Goal: Transaction & Acquisition: Purchase product/service

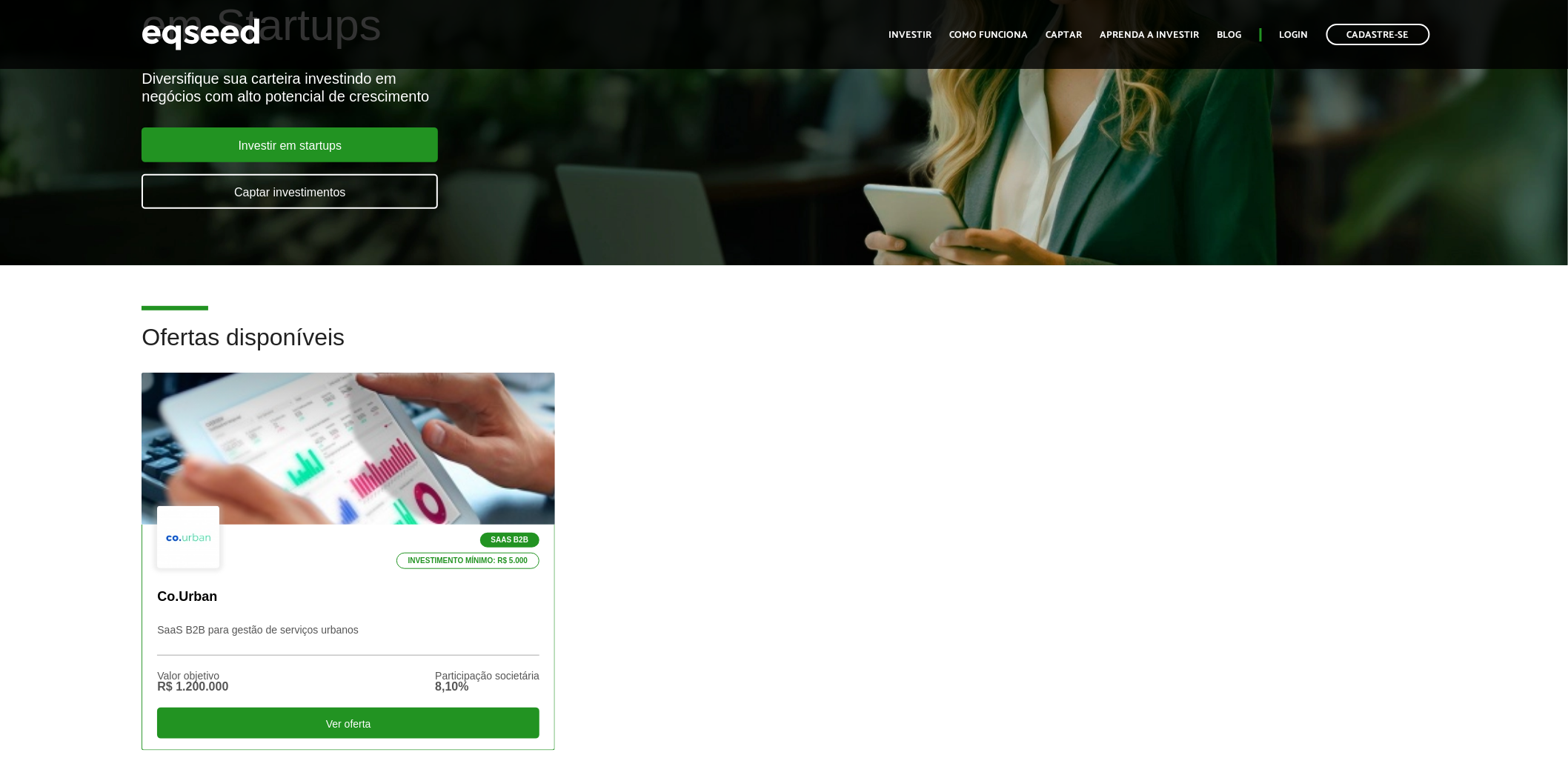
scroll to position [247, 0]
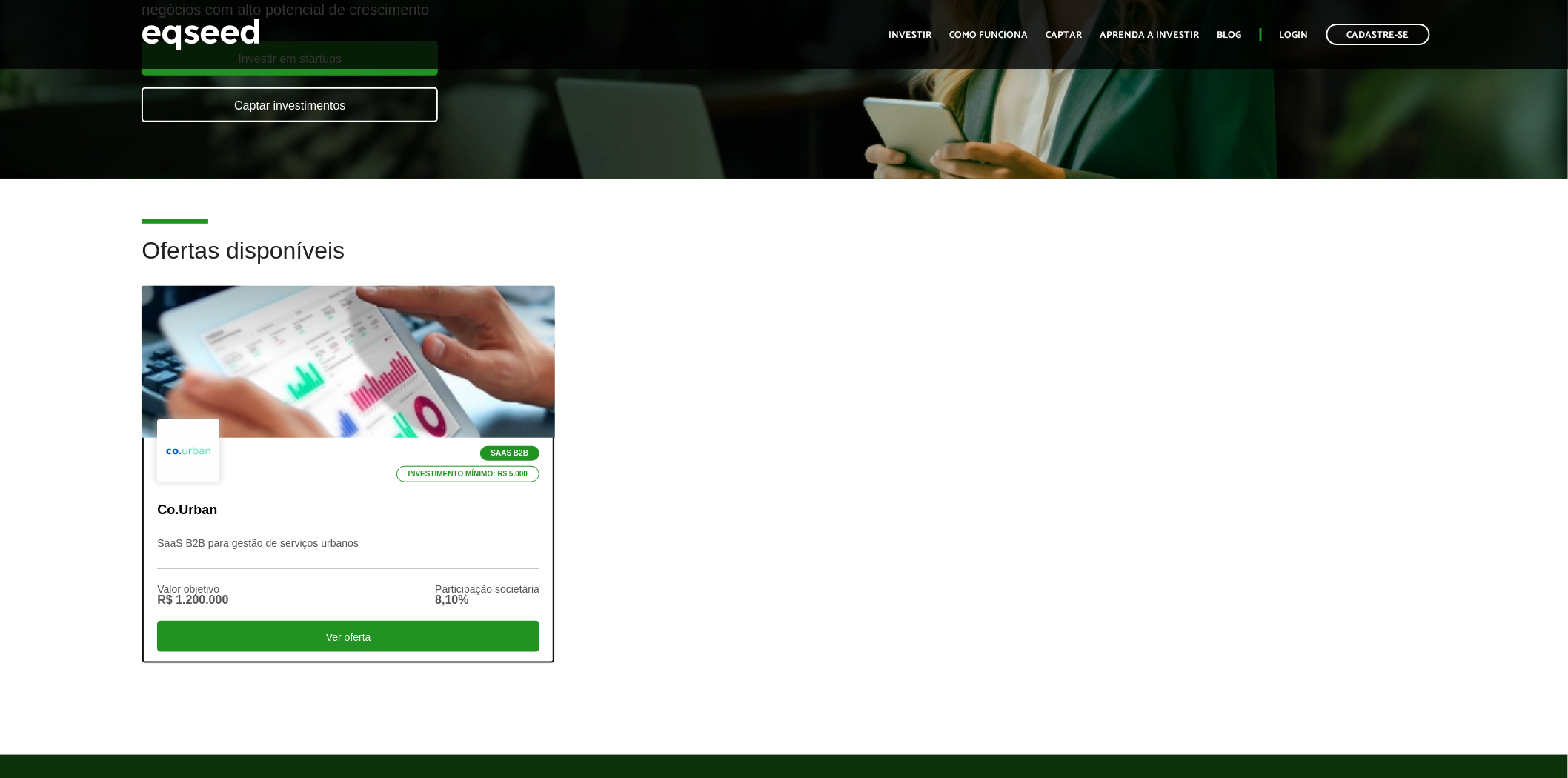
click at [351, 453] on div "SaaS B2B Investimento mínimo: R$ 5.000" at bounding box center [348, 452] width 382 height 64
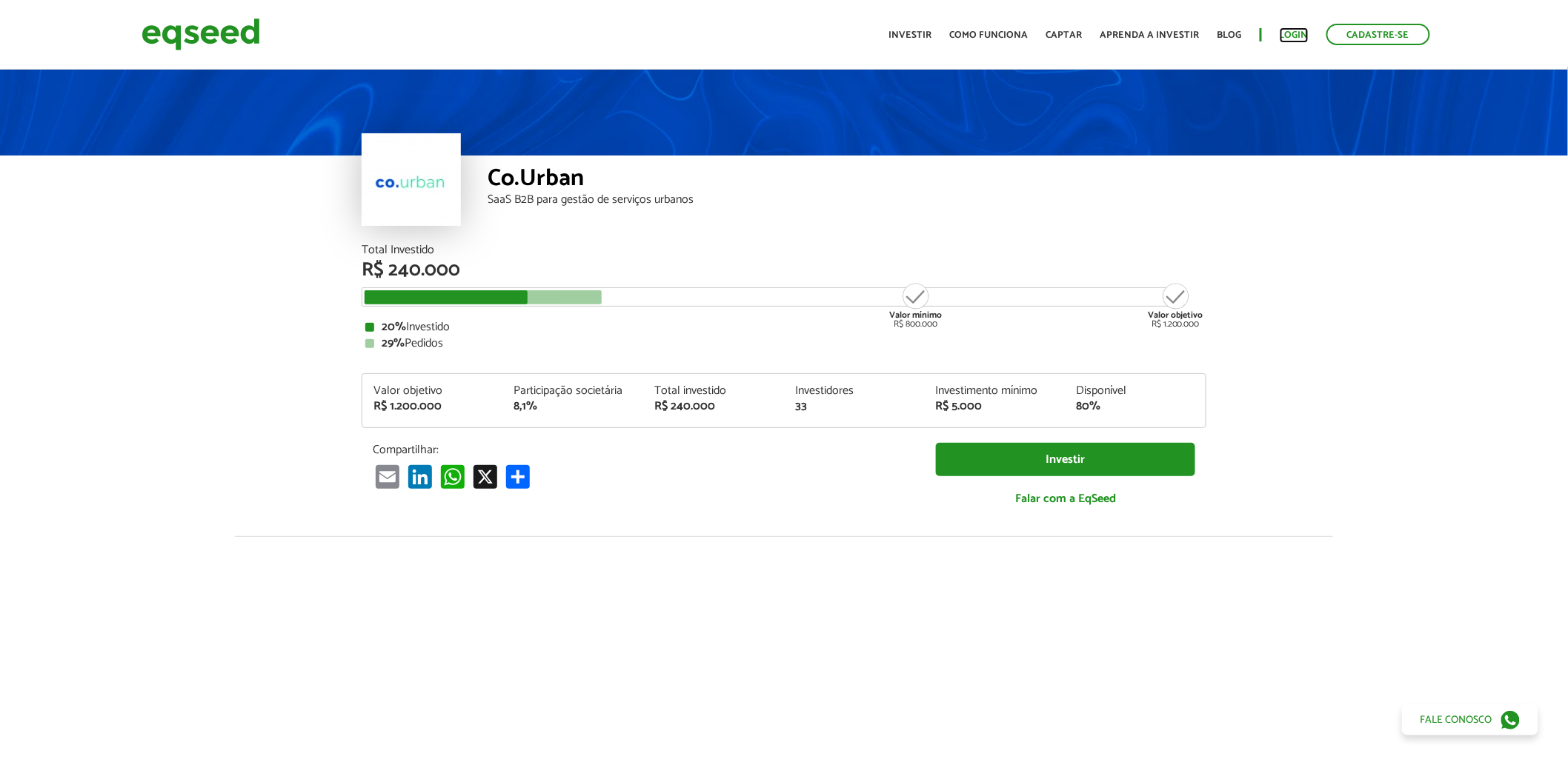
click at [1304, 35] on link "Login" at bounding box center [1294, 36] width 29 height 10
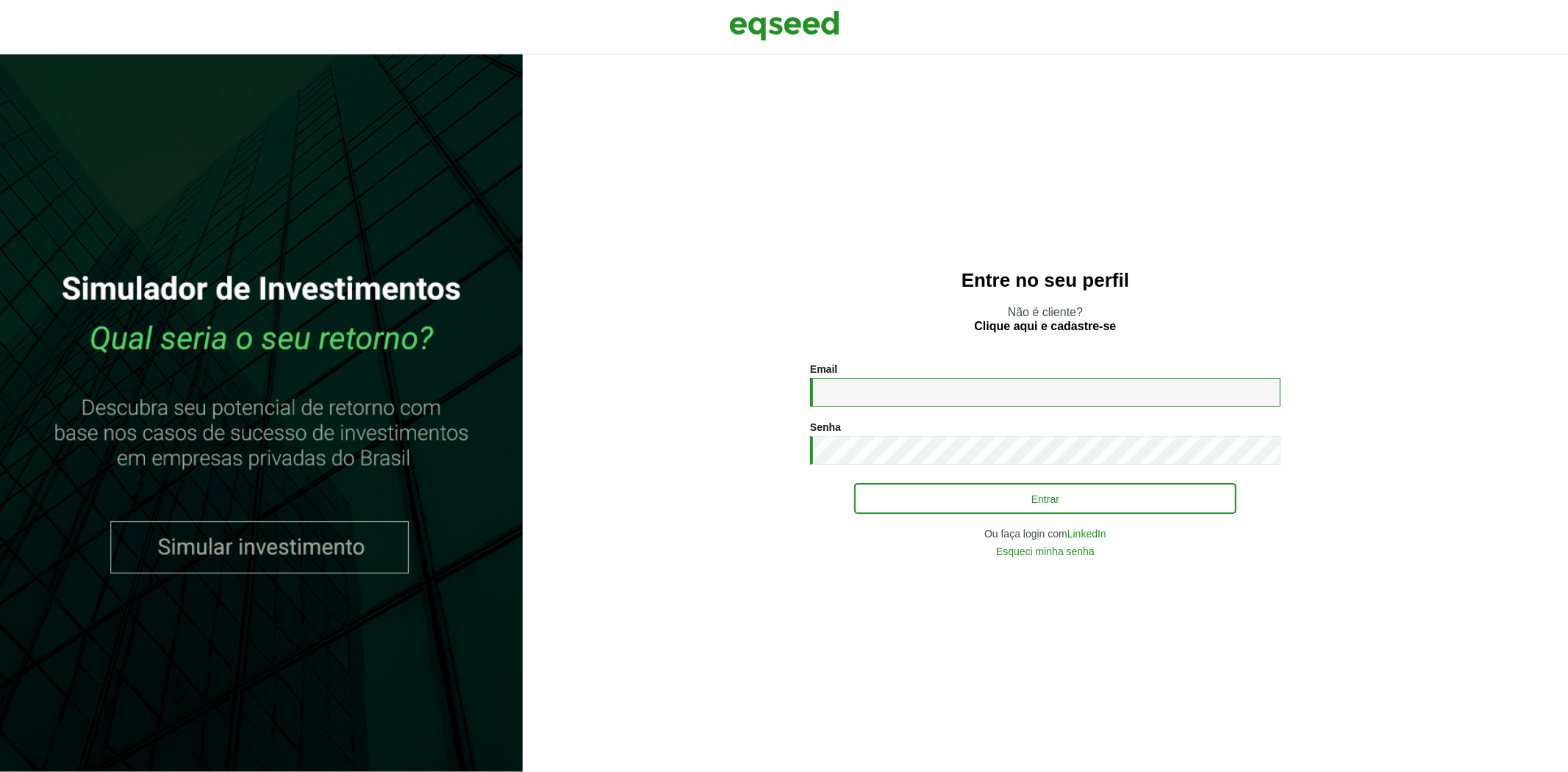
type input "**********"
click at [920, 512] on button "Entrar" at bounding box center [1045, 498] width 382 height 28
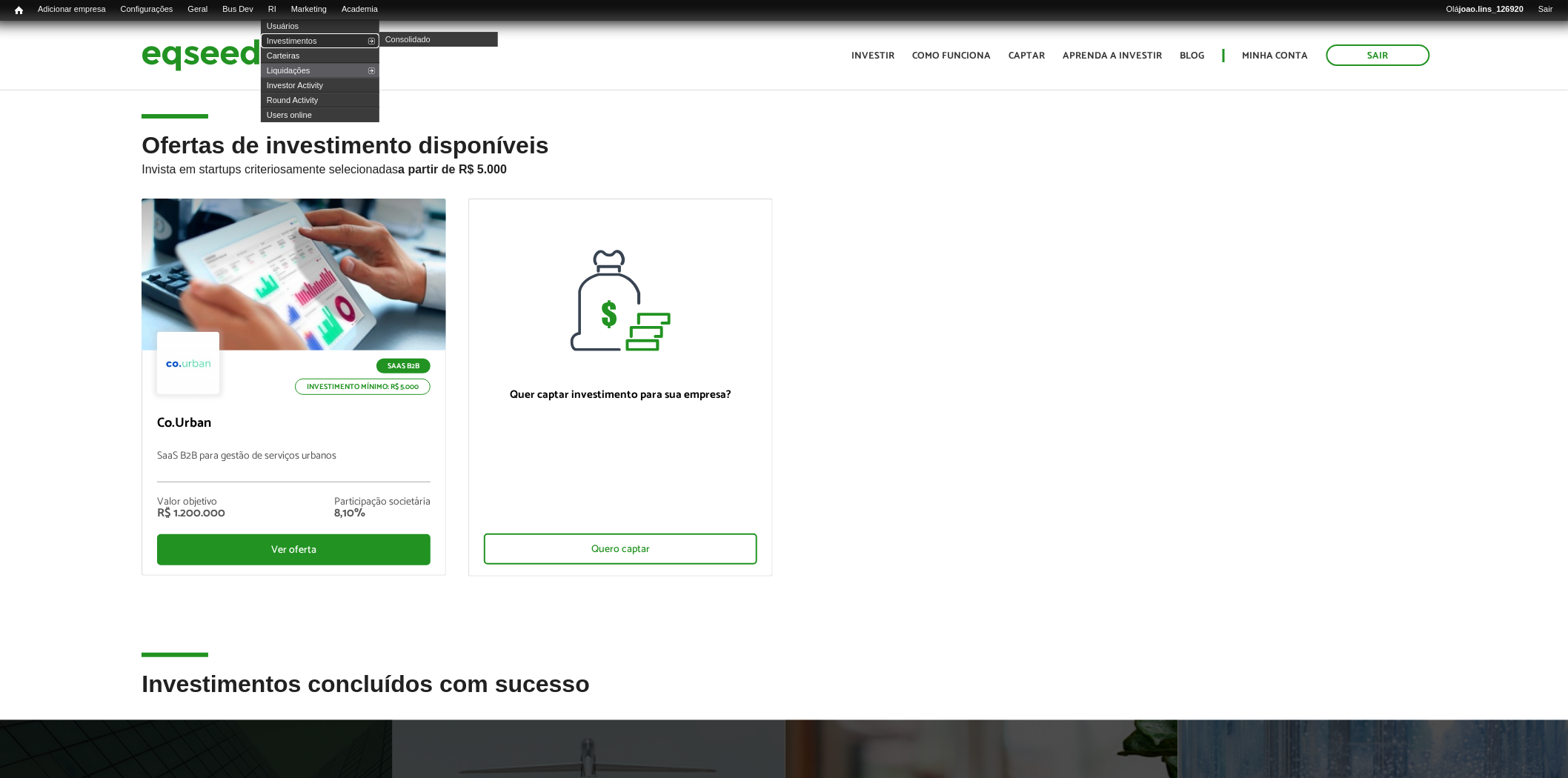
click at [308, 41] on link "Investimentos" at bounding box center [321, 40] width 119 height 15
